Goal: Check status: Check status

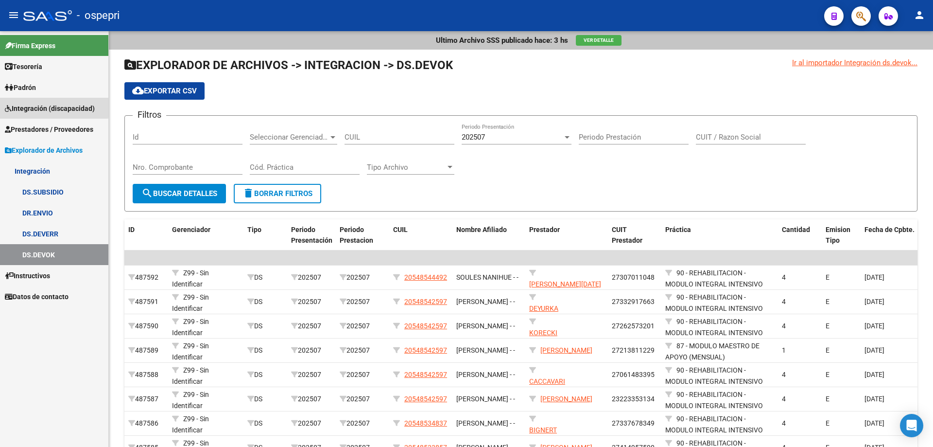
click at [39, 106] on span "Integración (discapacidad)" at bounding box center [50, 108] width 90 height 11
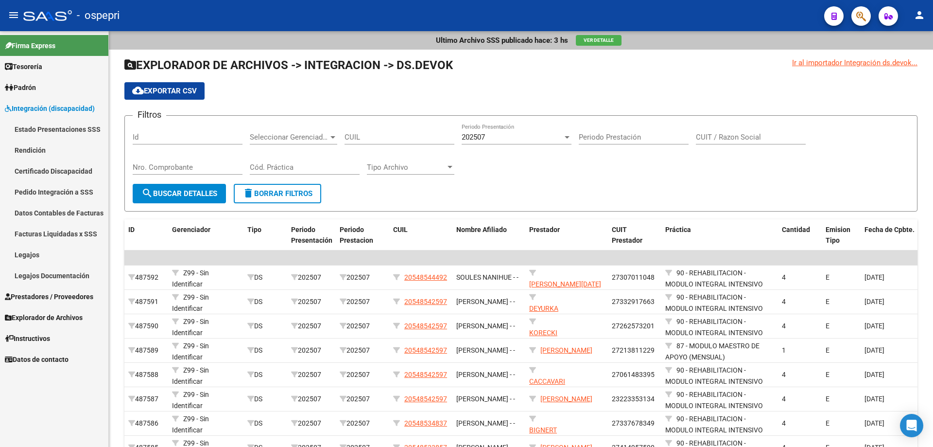
click at [36, 188] on link "Pedido Integración a SSS" at bounding box center [54, 191] width 108 height 21
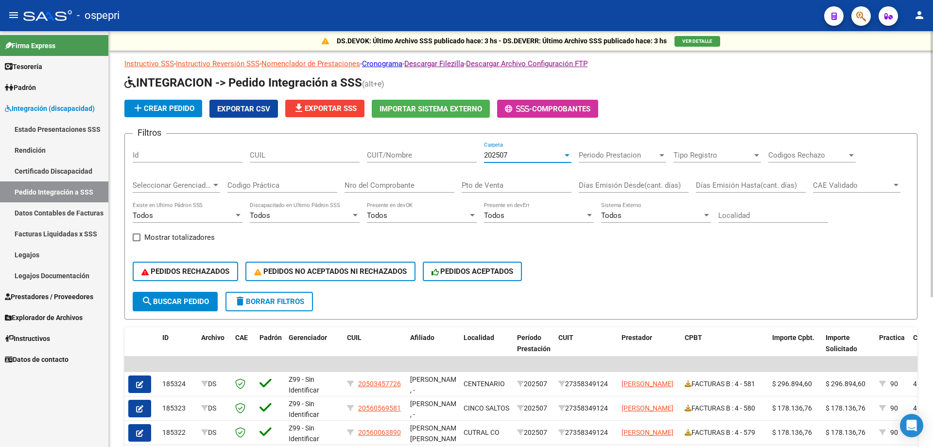
click at [568, 153] on div at bounding box center [567, 155] width 9 height 8
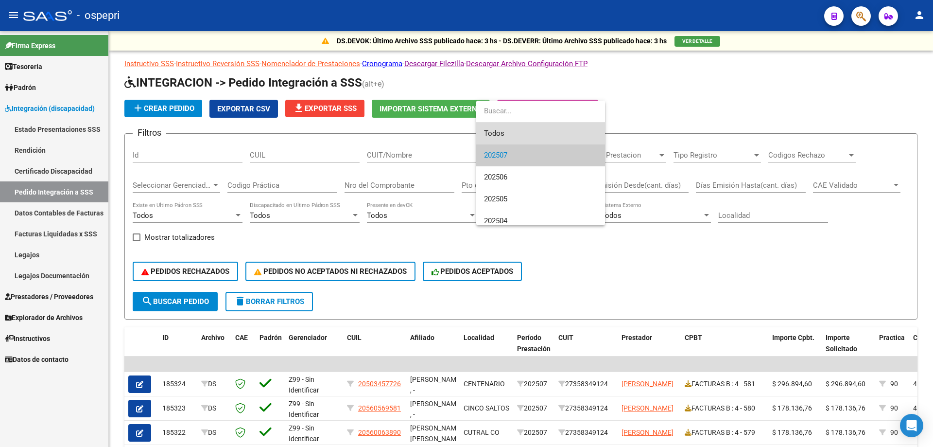
click at [554, 130] on span "Todos" at bounding box center [540, 133] width 113 height 22
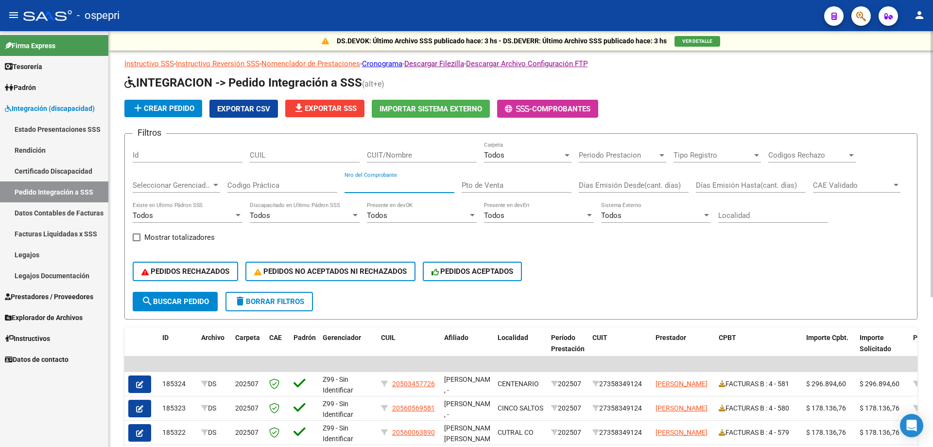
click at [351, 181] on input "Nro del Comprobante" at bounding box center [400, 185] width 110 height 9
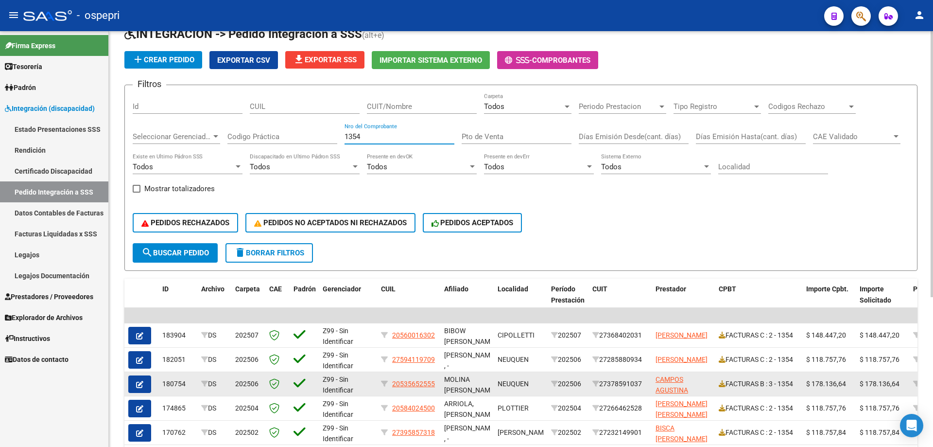
scroll to position [97, 0]
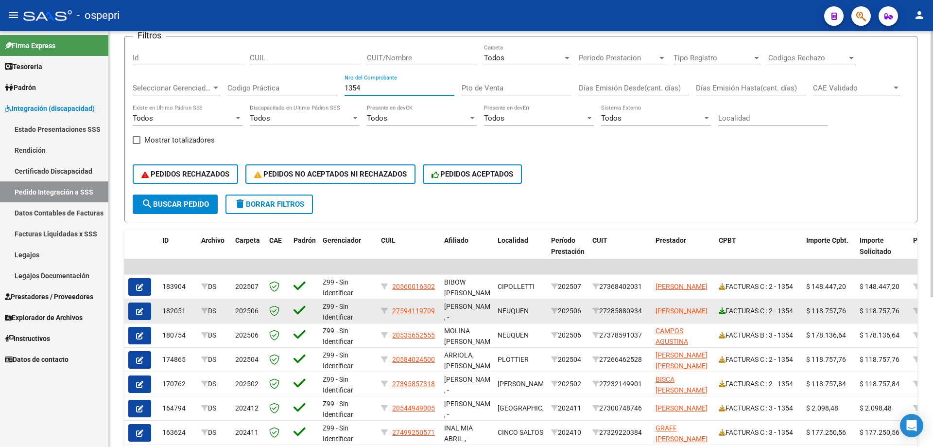
type input "1354"
click at [723, 311] on icon at bounding box center [722, 310] width 7 height 7
